Goal: Communication & Community: Answer question/provide support

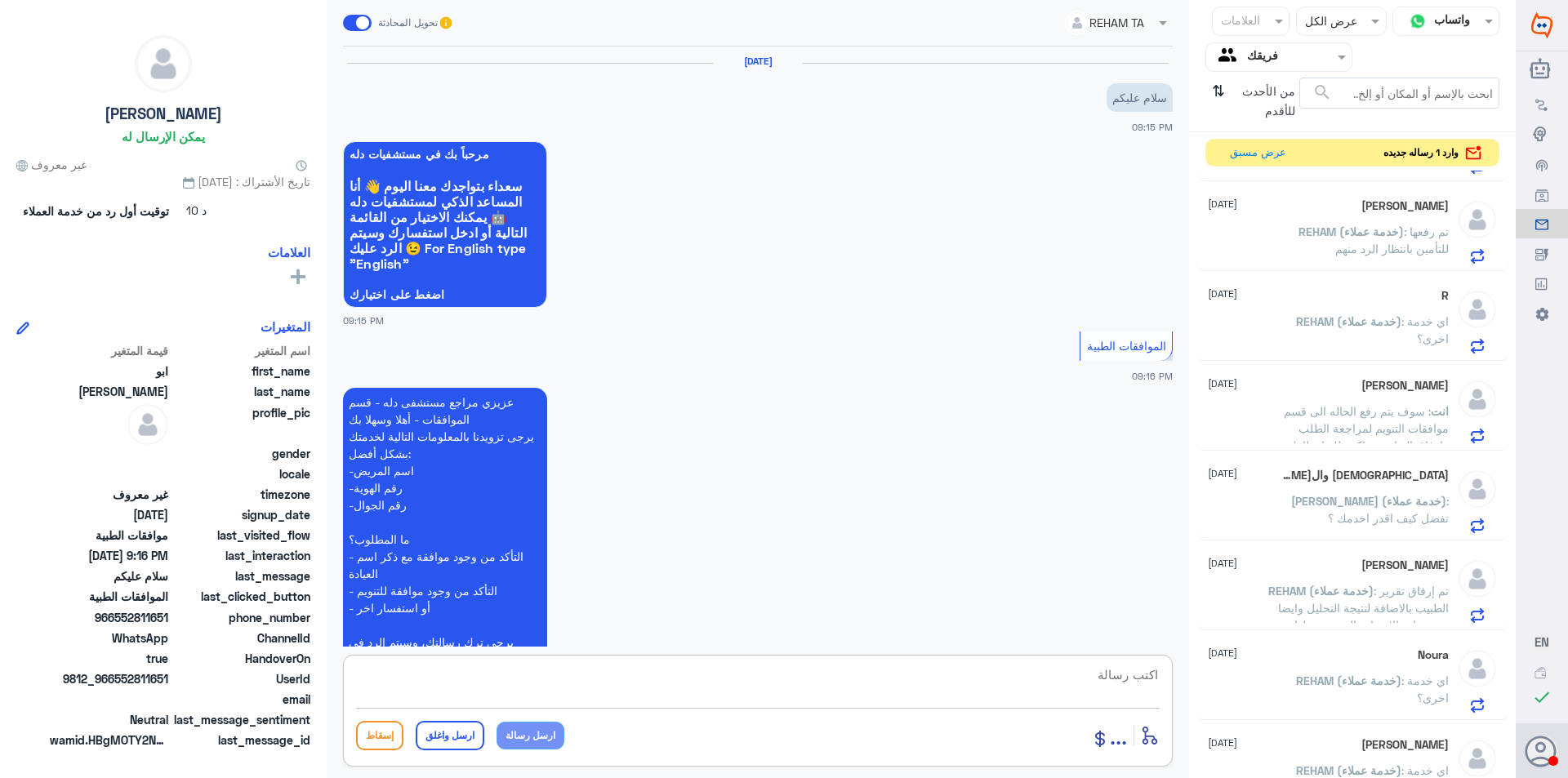
scroll to position [586, 0]
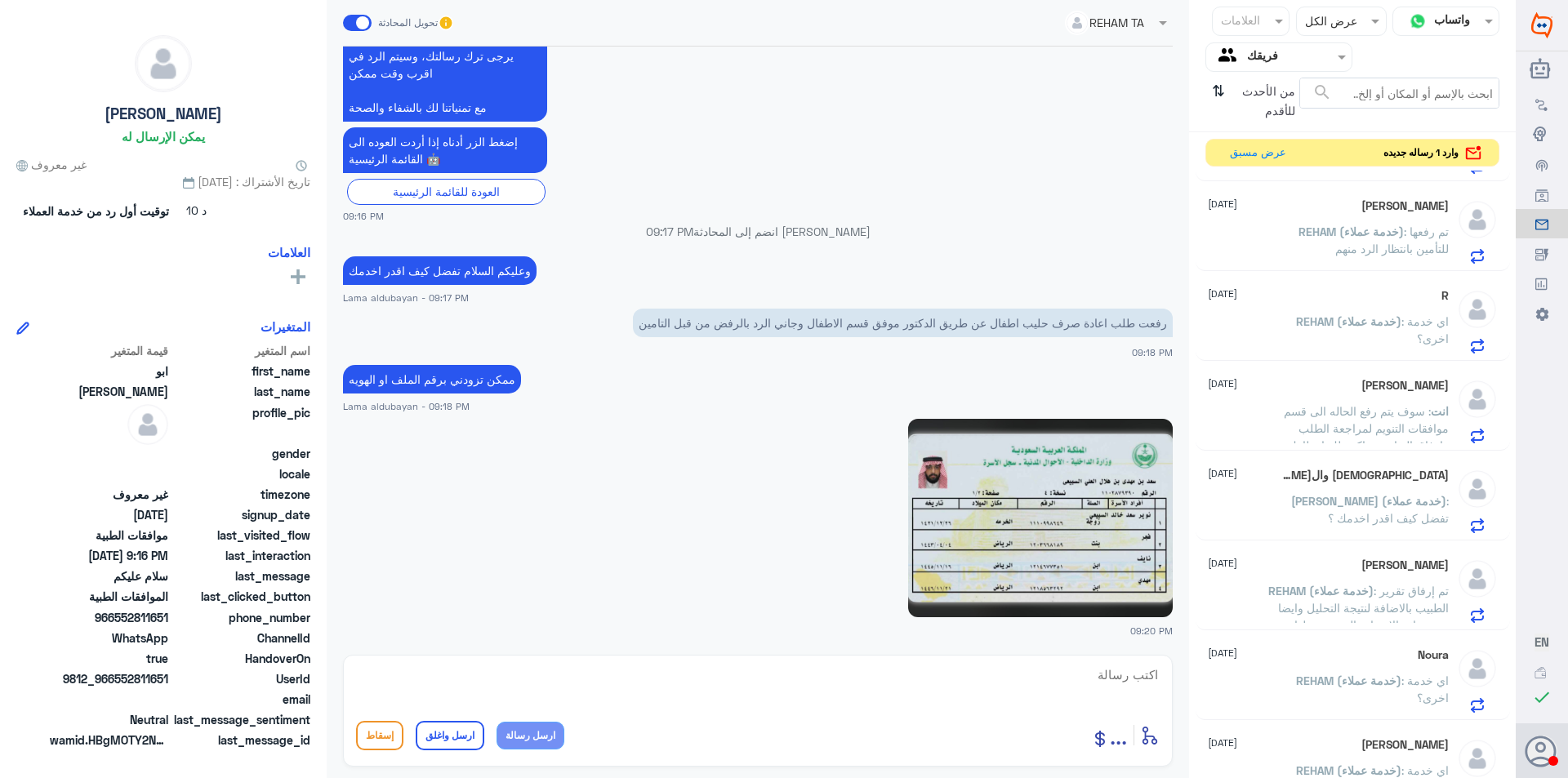
click at [1051, 546] on img at bounding box center [1040, 517] width 265 height 198
click at [855, 683] on textarea at bounding box center [757, 684] width 803 height 40
type textarea "h"
type textarea "باسم مين"
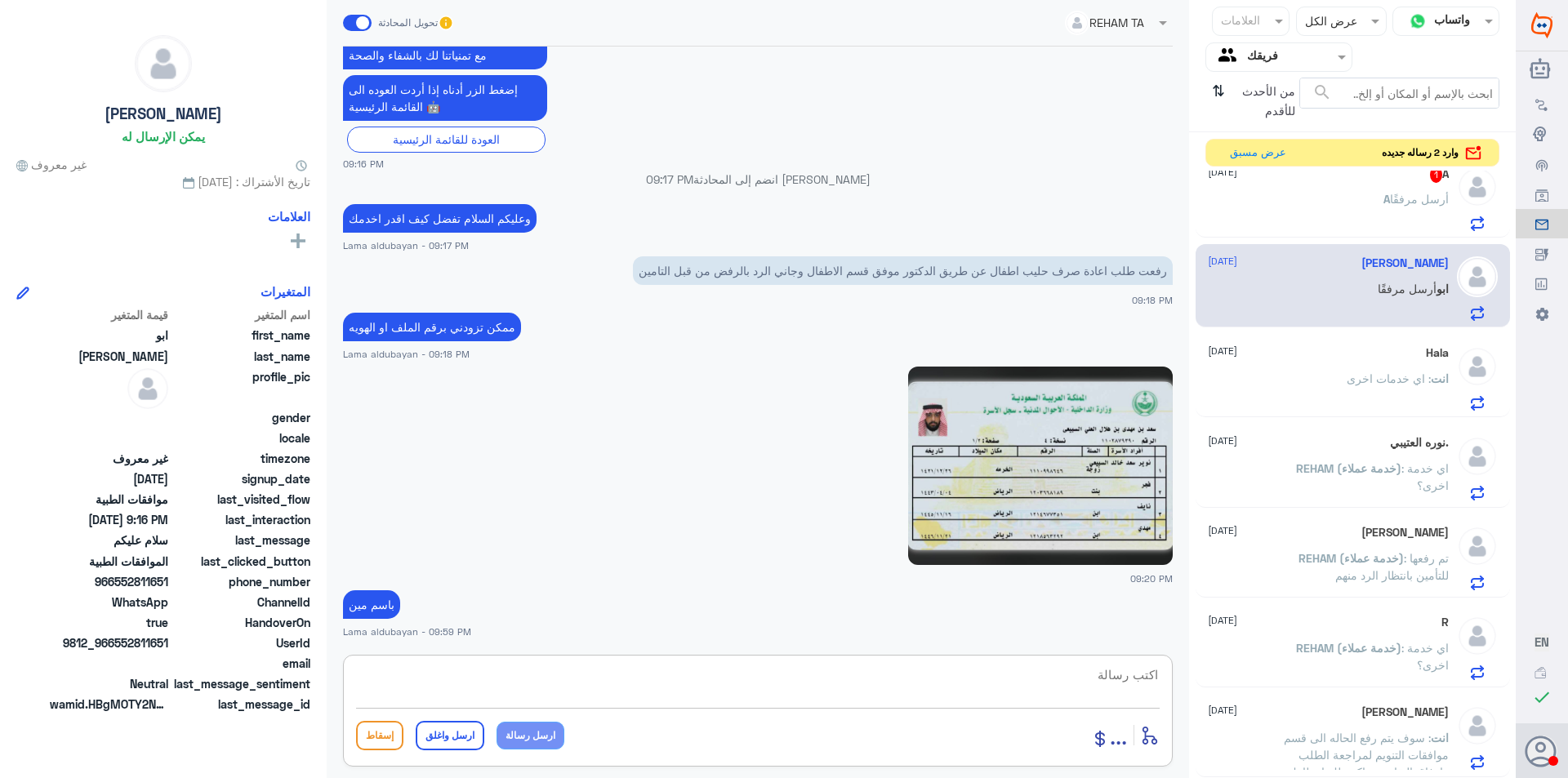
scroll to position [0, 0]
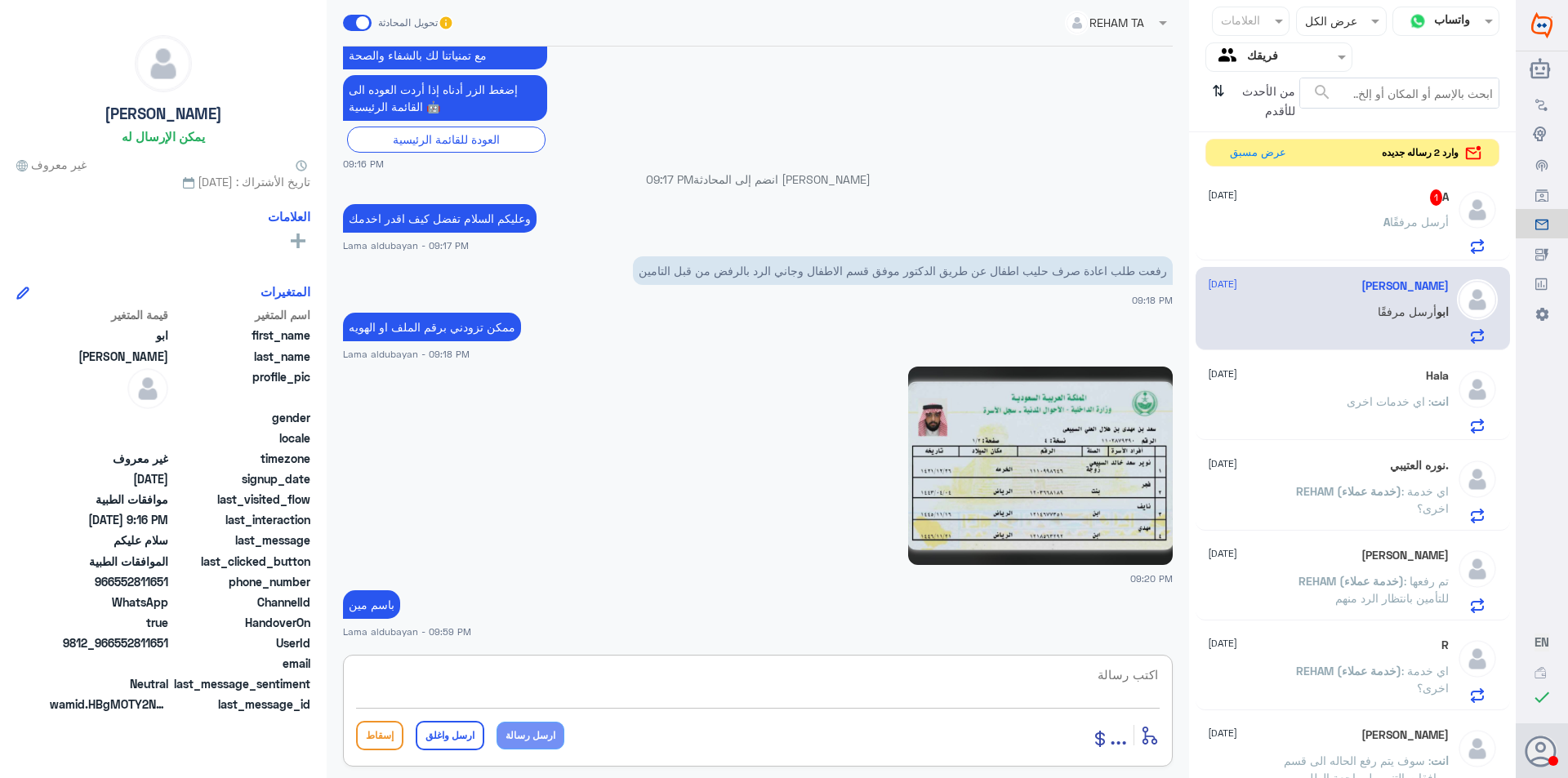
click at [1341, 224] on div "A أرسل مرفقًا" at bounding box center [1327, 236] width 241 height 36
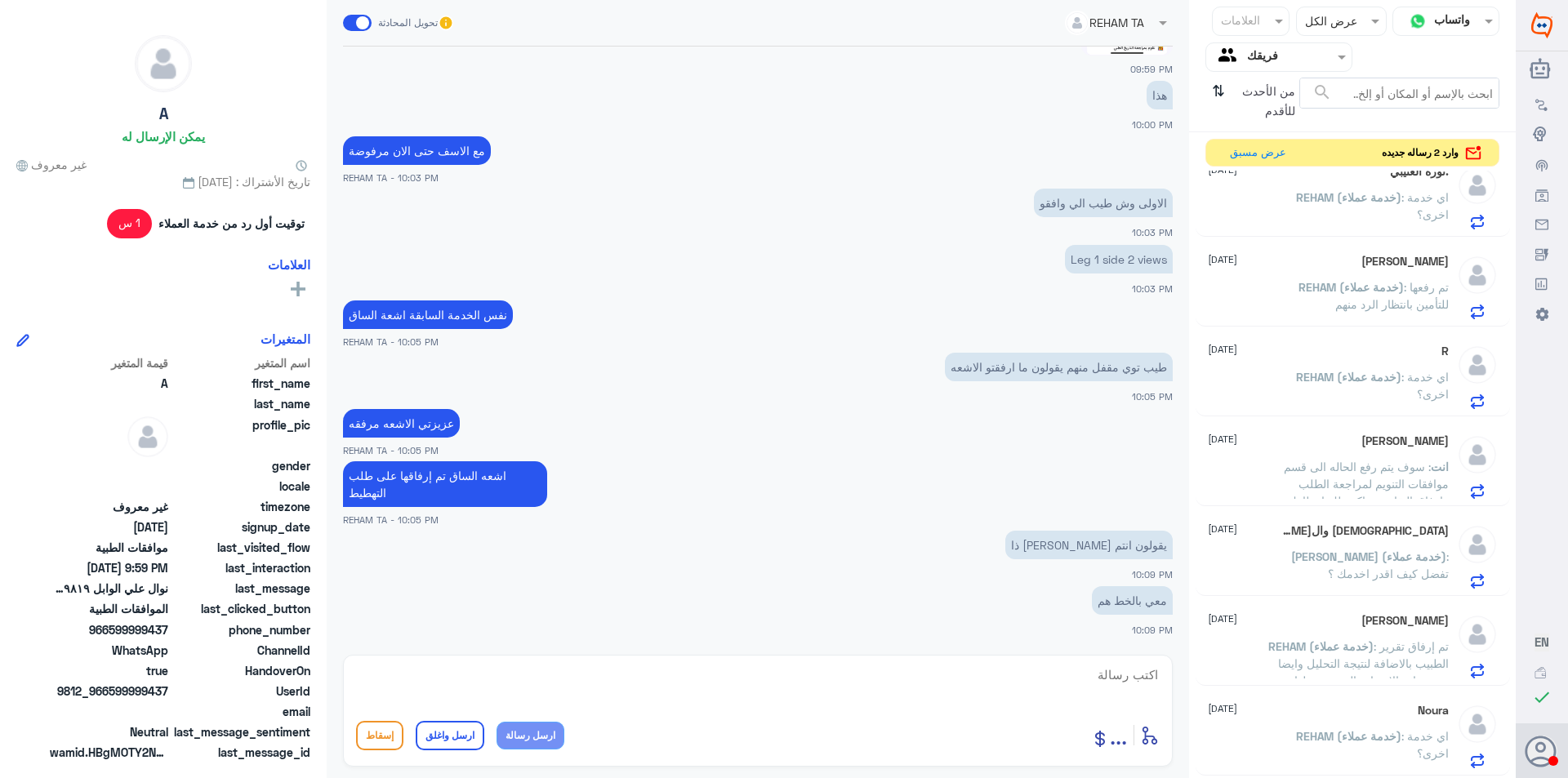
scroll to position [301, 0]
